Goal: Navigation & Orientation: Find specific page/section

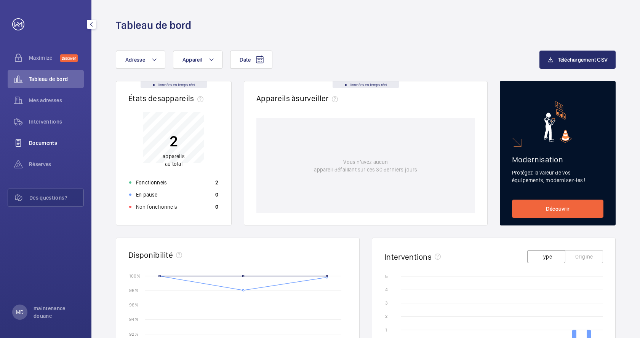
click at [44, 142] on span "Documents" at bounding box center [56, 143] width 55 height 8
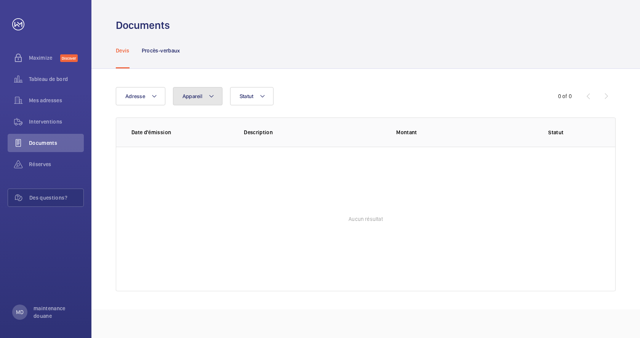
click at [199, 95] on span "Appareil" at bounding box center [192, 96] width 20 height 6
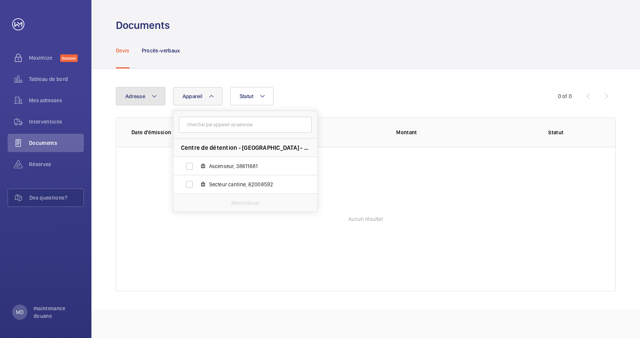
click at [144, 99] on span "Adresse" at bounding box center [135, 96] width 20 height 6
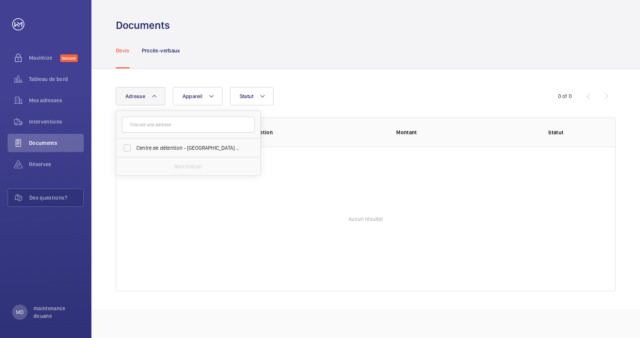
click at [147, 96] on button "Adresse" at bounding box center [140, 96] width 49 height 18
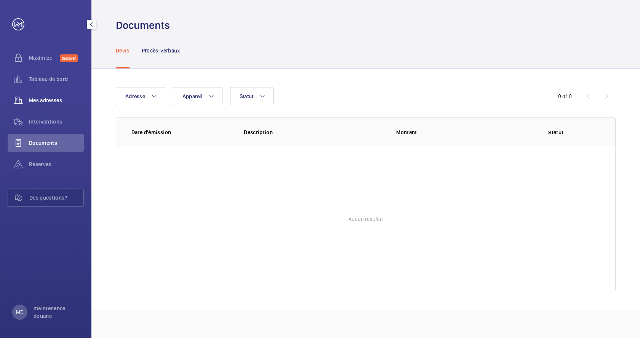
click at [48, 97] on span "Mes adresses" at bounding box center [56, 101] width 55 height 8
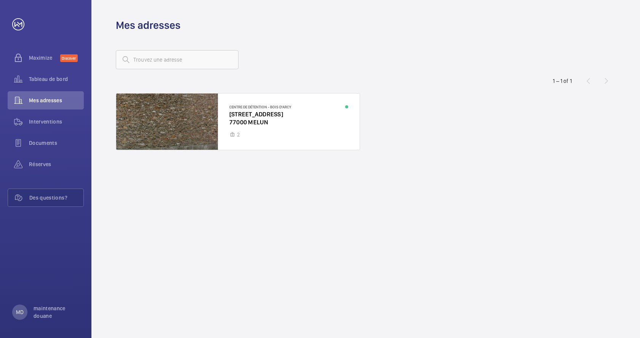
click at [381, 173] on div "Centre de détention - [GEOGRAPHIC_DATA][STREET_ADDRESS]" at bounding box center [365, 202] width 499 height 219
click at [43, 73] on div "Tableau de bord" at bounding box center [46, 79] width 76 height 18
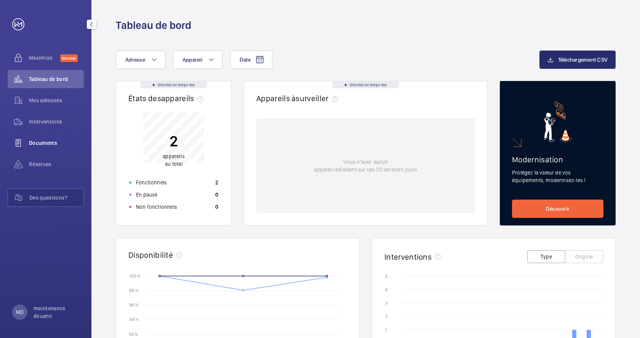
click at [47, 146] on span "Documents" at bounding box center [56, 143] width 55 height 8
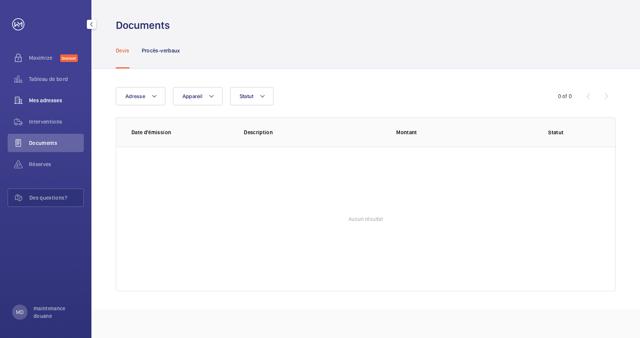
click at [51, 102] on span "Mes adresses" at bounding box center [56, 101] width 55 height 8
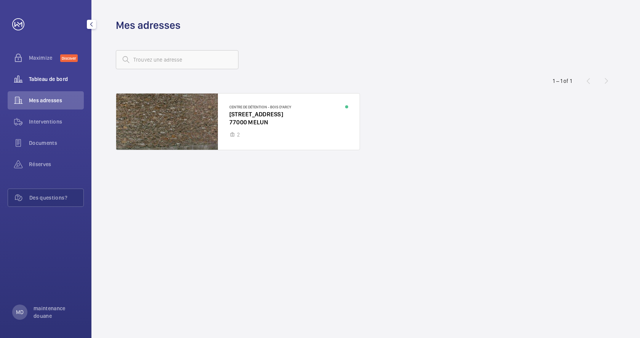
click at [42, 78] on span "Tableau de bord" at bounding box center [56, 79] width 55 height 8
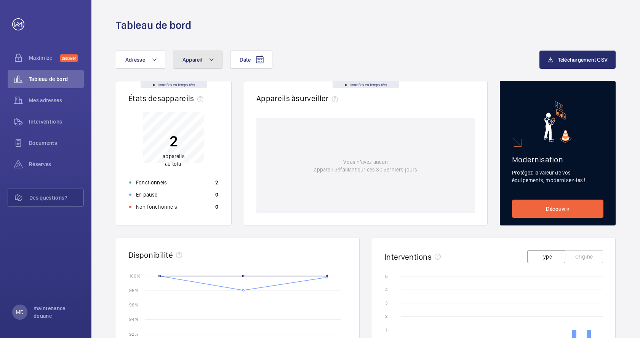
click at [207, 60] on button "Appareil" at bounding box center [197, 60] width 49 height 18
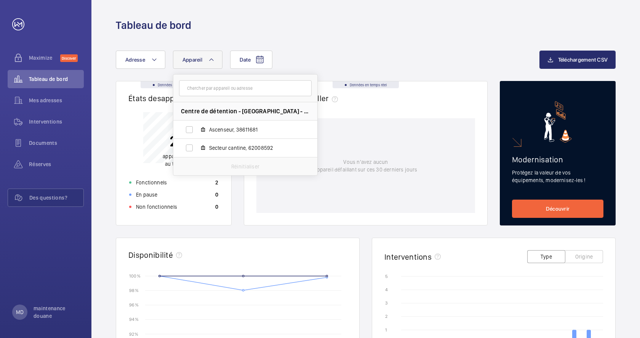
click at [207, 60] on button "Appareil" at bounding box center [197, 60] width 49 height 18
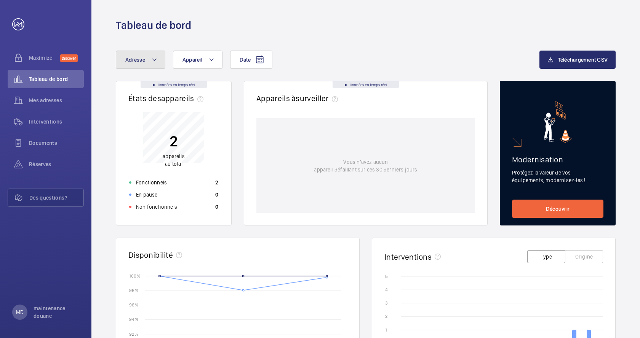
click at [154, 58] on mat-icon at bounding box center [154, 59] width 6 height 9
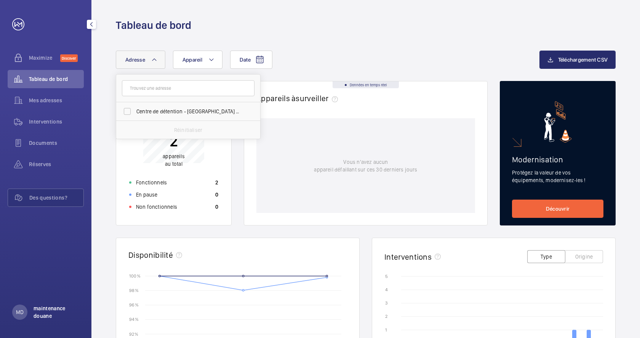
click at [43, 312] on p "maintenance douane" at bounding box center [56, 312] width 46 height 15
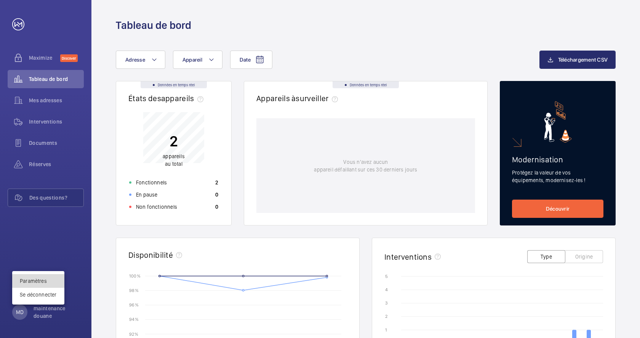
click at [41, 282] on link "Paramètres" at bounding box center [33, 281] width 27 height 6
